Goal: Task Accomplishment & Management: Use online tool/utility

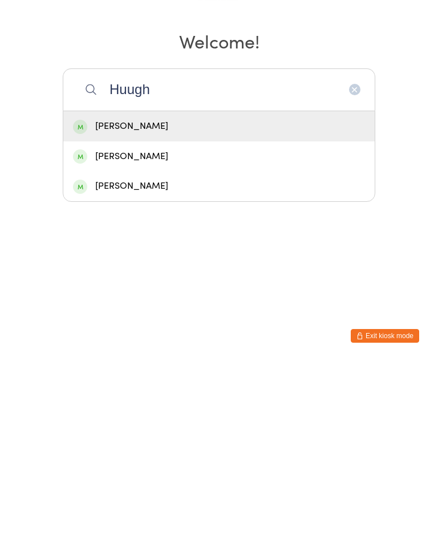
type input "Huugh"
click at [260, 301] on div "[PERSON_NAME]" at bounding box center [219, 308] width 292 height 15
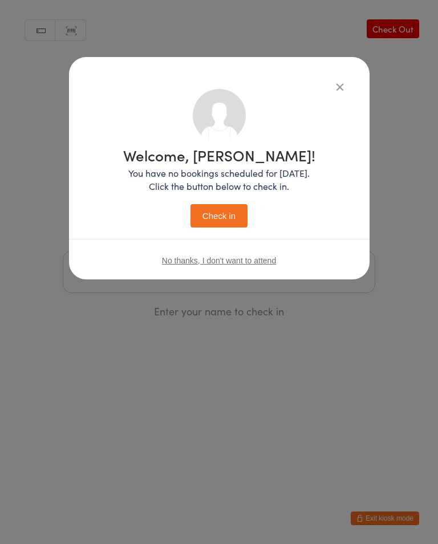
click at [225, 217] on button "Check in" at bounding box center [218, 215] width 57 height 23
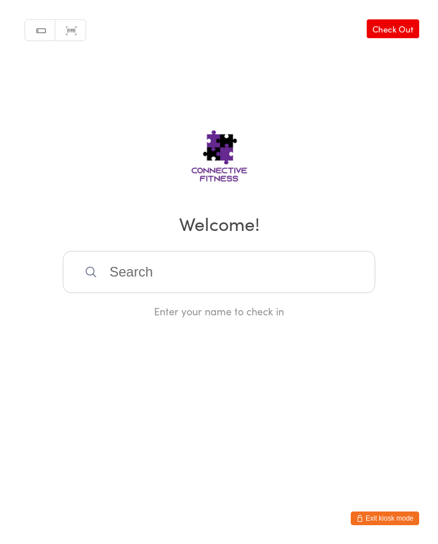
click at [400, 28] on link "Check Out" at bounding box center [392, 28] width 52 height 19
click at [176, 279] on input "search" at bounding box center [219, 272] width 312 height 42
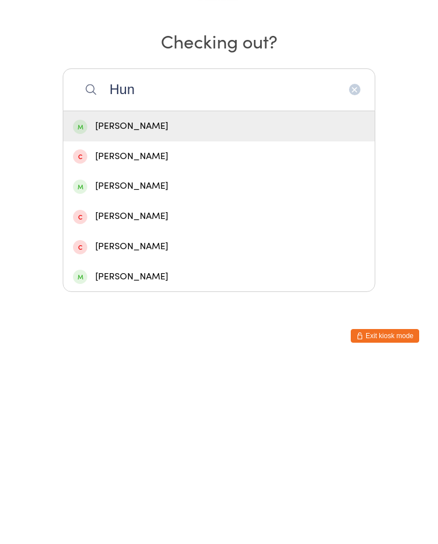
type input "Hun"
click at [168, 294] on div "[PERSON_NAME]" at bounding box center [218, 309] width 311 height 30
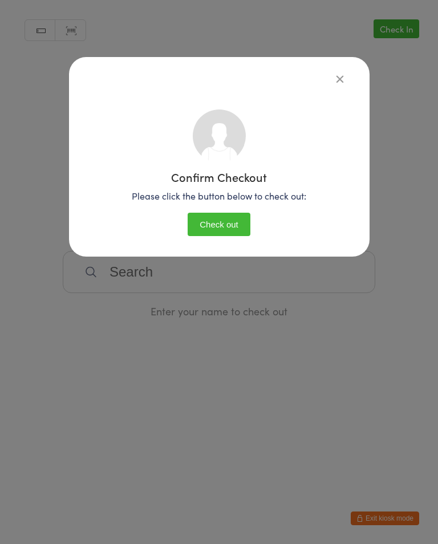
click at [218, 233] on button "Check out" at bounding box center [219, 224] width 63 height 23
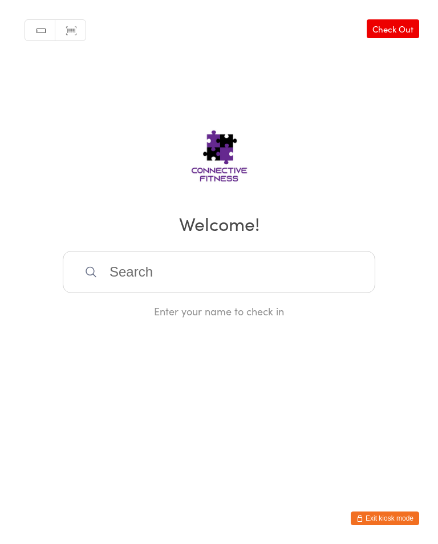
click at [266, 269] on input "search" at bounding box center [219, 272] width 312 height 42
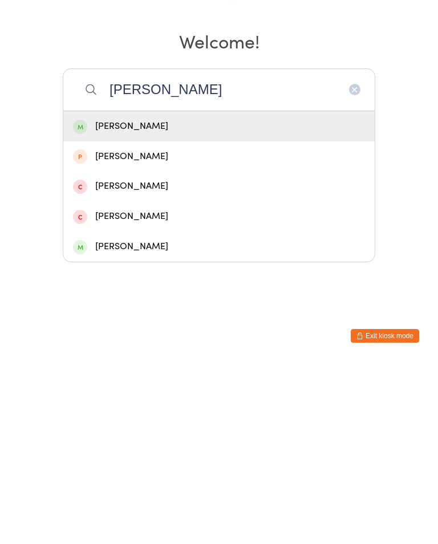
type input "[PERSON_NAME]"
click at [173, 301] on div "[PERSON_NAME]" at bounding box center [219, 308] width 292 height 15
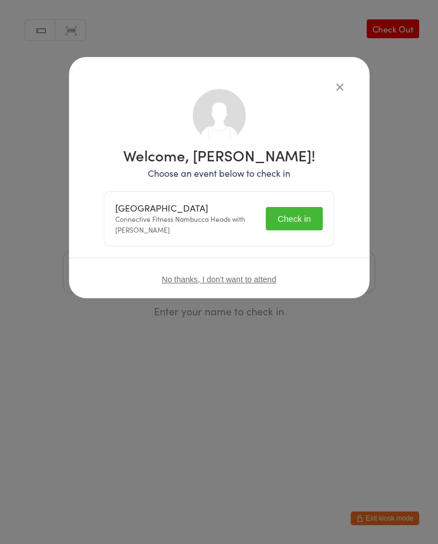
click at [232, 280] on span "No thanks, I don't want to attend" at bounding box center [219, 279] width 114 height 9
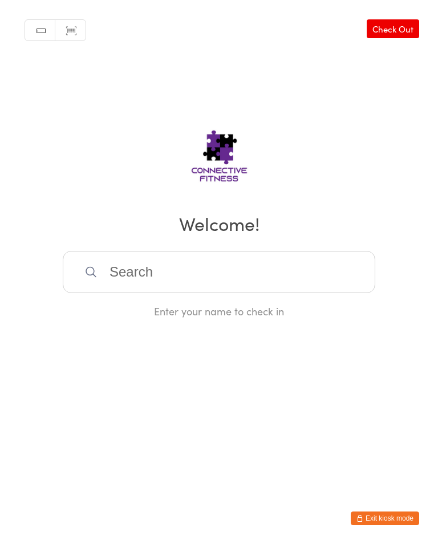
click at [165, 287] on input "search" at bounding box center [219, 272] width 312 height 42
click at [164, 287] on input "search" at bounding box center [219, 272] width 312 height 42
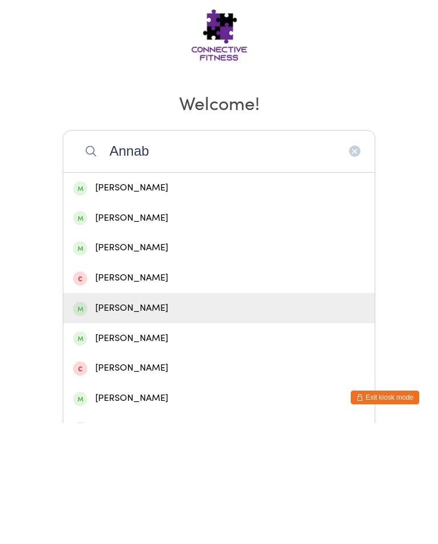
type input "Annab"
click at [214, 421] on div "[PERSON_NAME]" at bounding box center [219, 428] width 292 height 15
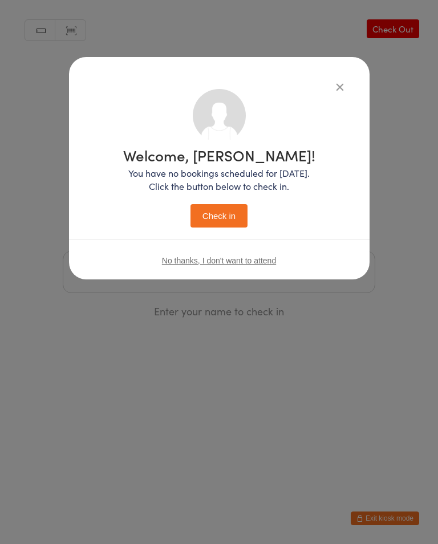
click at [227, 216] on button "Check in" at bounding box center [218, 215] width 57 height 23
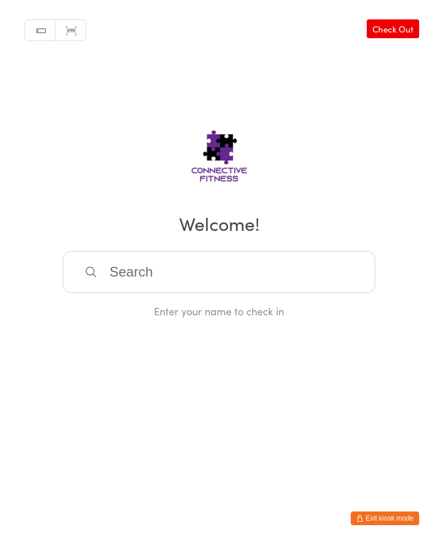
click at [190, 277] on input "search" at bounding box center [219, 272] width 312 height 42
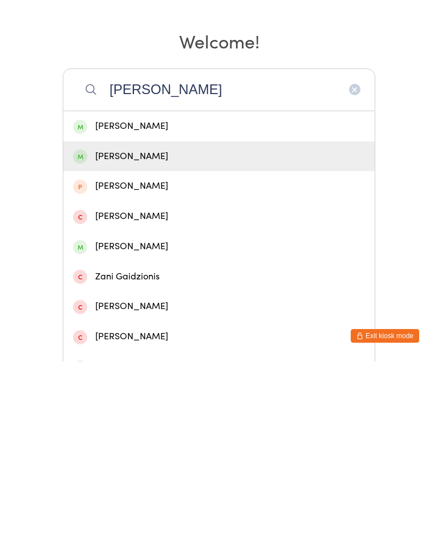
type input "[PERSON_NAME]"
click at [137, 324] on div "[PERSON_NAME]" at bounding box center [218, 339] width 311 height 30
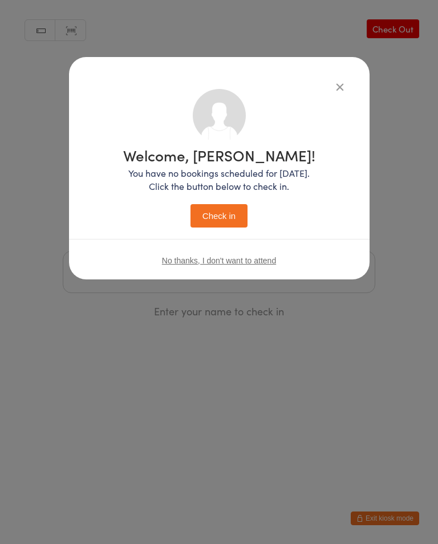
click at [234, 227] on button "Check in" at bounding box center [218, 215] width 57 height 23
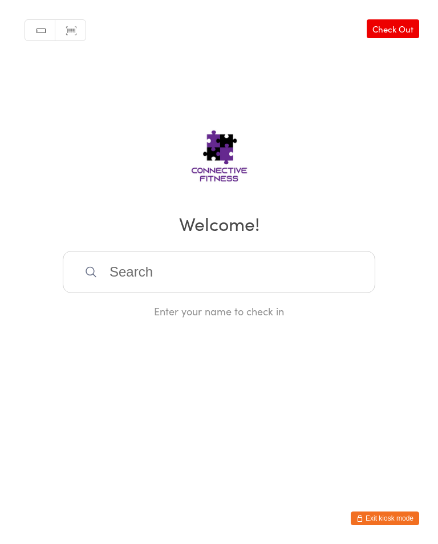
click at [133, 276] on input "search" at bounding box center [219, 272] width 312 height 42
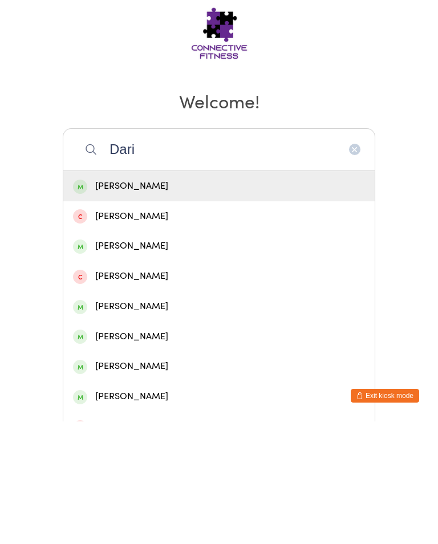
type input "Dari"
click at [109, 301] on div "[PERSON_NAME]" at bounding box center [219, 308] width 292 height 15
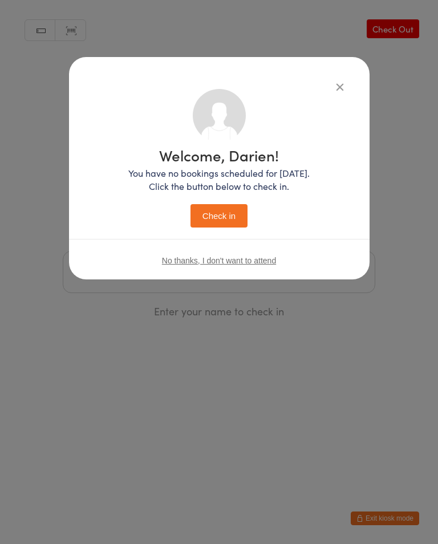
click at [210, 219] on button "Check in" at bounding box center [218, 215] width 57 height 23
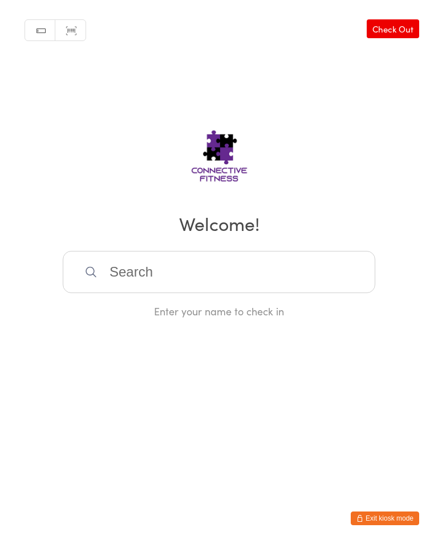
click at [217, 276] on input "search" at bounding box center [219, 272] width 312 height 42
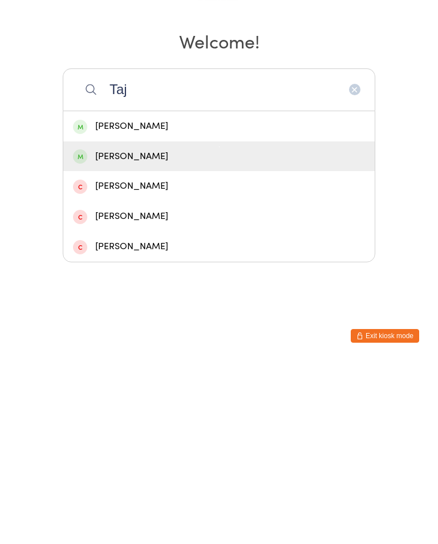
type input "Taj"
click at [171, 331] on div "[PERSON_NAME]" at bounding box center [219, 338] width 292 height 15
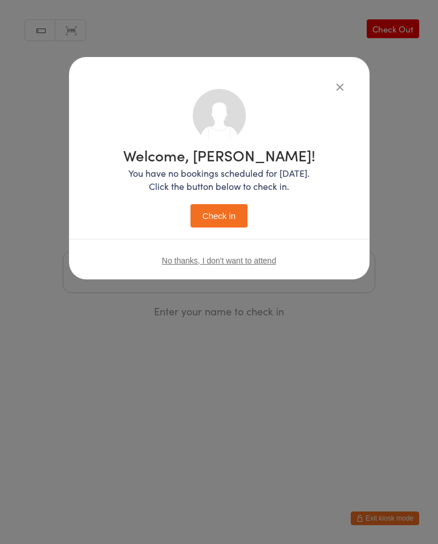
click at [228, 222] on button "Check in" at bounding box center [218, 215] width 57 height 23
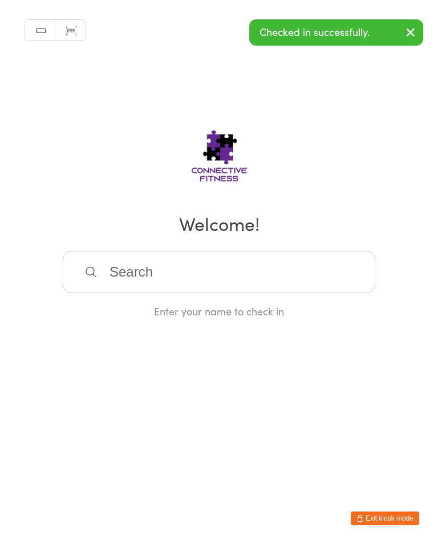
click at [341, 269] on input "search" at bounding box center [219, 272] width 312 height 42
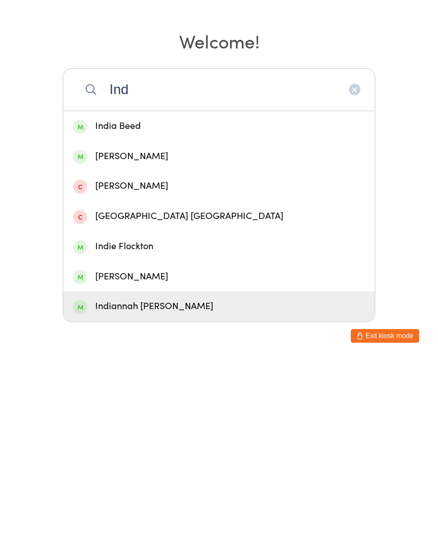
type input "Ind"
click at [197, 474] on div "Indiannah [PERSON_NAME]" at bounding box center [218, 489] width 311 height 30
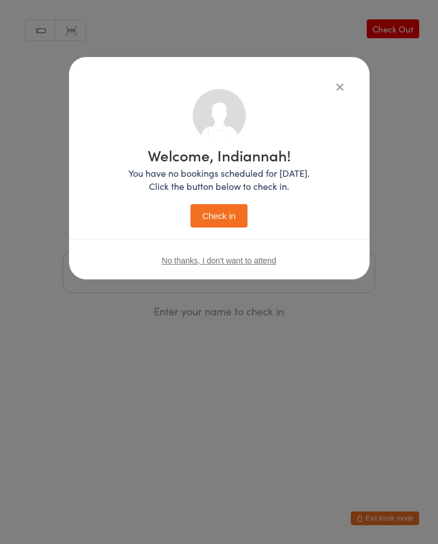
click at [229, 218] on button "Check in" at bounding box center [218, 215] width 57 height 23
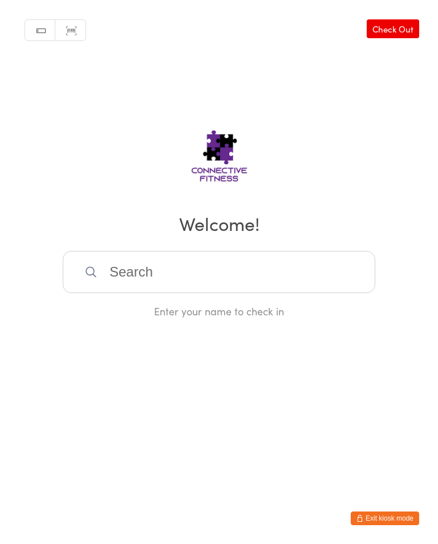
click at [325, 276] on input "search" at bounding box center [219, 272] width 312 height 42
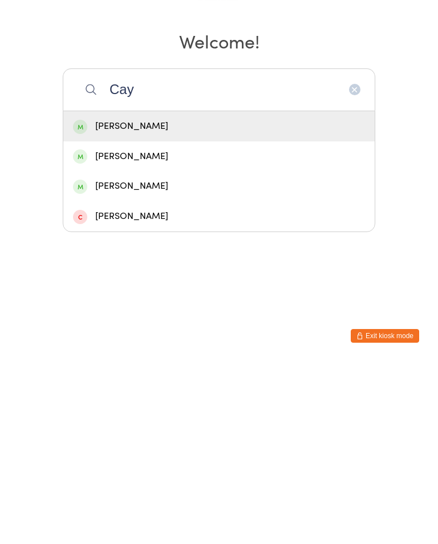
type input "Cay"
click at [230, 294] on div "[PERSON_NAME]" at bounding box center [218, 309] width 311 height 30
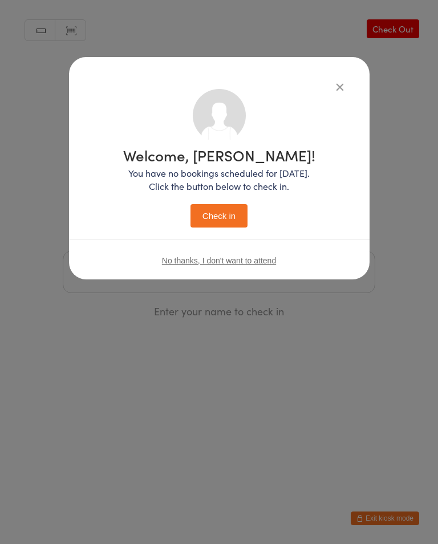
click at [228, 218] on button "Check in" at bounding box center [218, 215] width 57 height 23
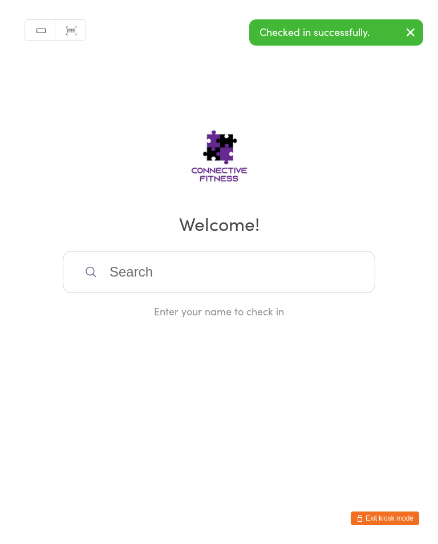
click at [302, 261] on input "search" at bounding box center [219, 272] width 312 height 42
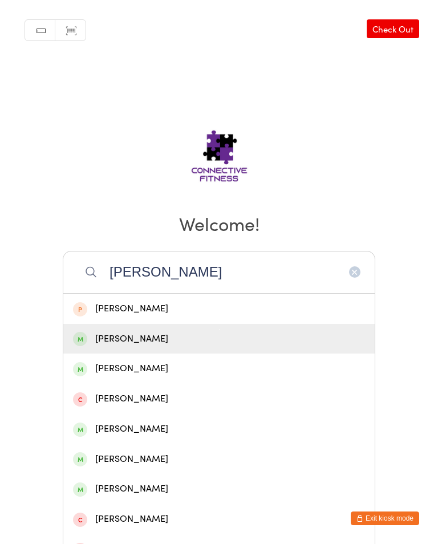
type input "[PERSON_NAME]"
click at [174, 344] on div "[PERSON_NAME]" at bounding box center [219, 338] width 292 height 15
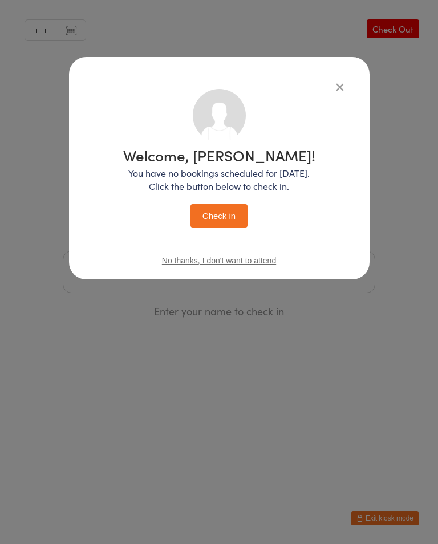
click at [219, 208] on button "Check in" at bounding box center [218, 215] width 57 height 23
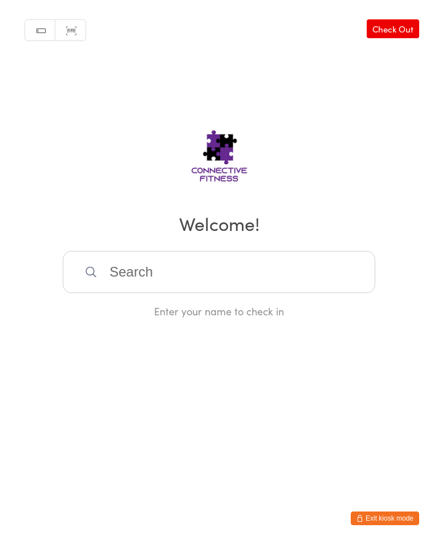
click at [148, 286] on input "search" at bounding box center [219, 272] width 312 height 42
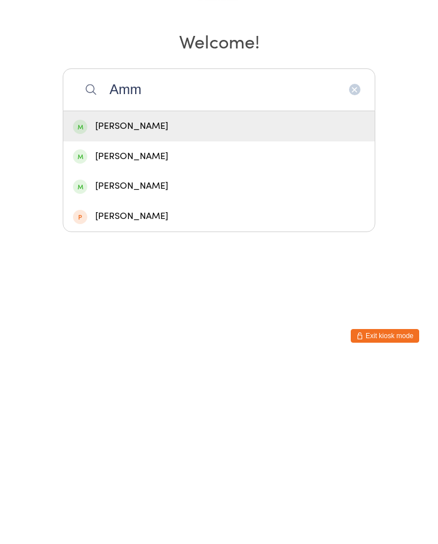
click at [306, 251] on input "Amm" at bounding box center [219, 272] width 312 height 42
type input "[DEMOGRAPHIC_DATA]"
click at [249, 301] on div "[PERSON_NAME]" at bounding box center [219, 308] width 292 height 15
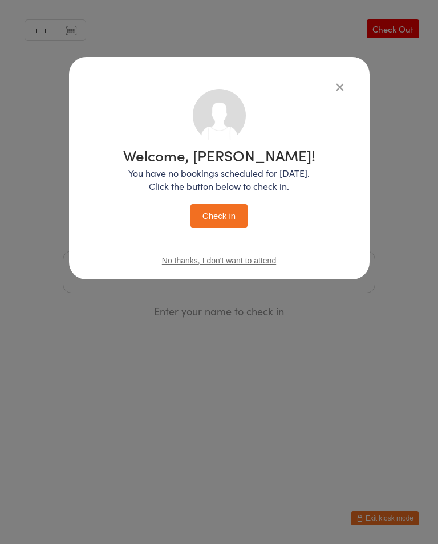
click at [236, 209] on button "Check in" at bounding box center [218, 215] width 57 height 23
